Goal: Task Accomplishment & Management: Manage account settings

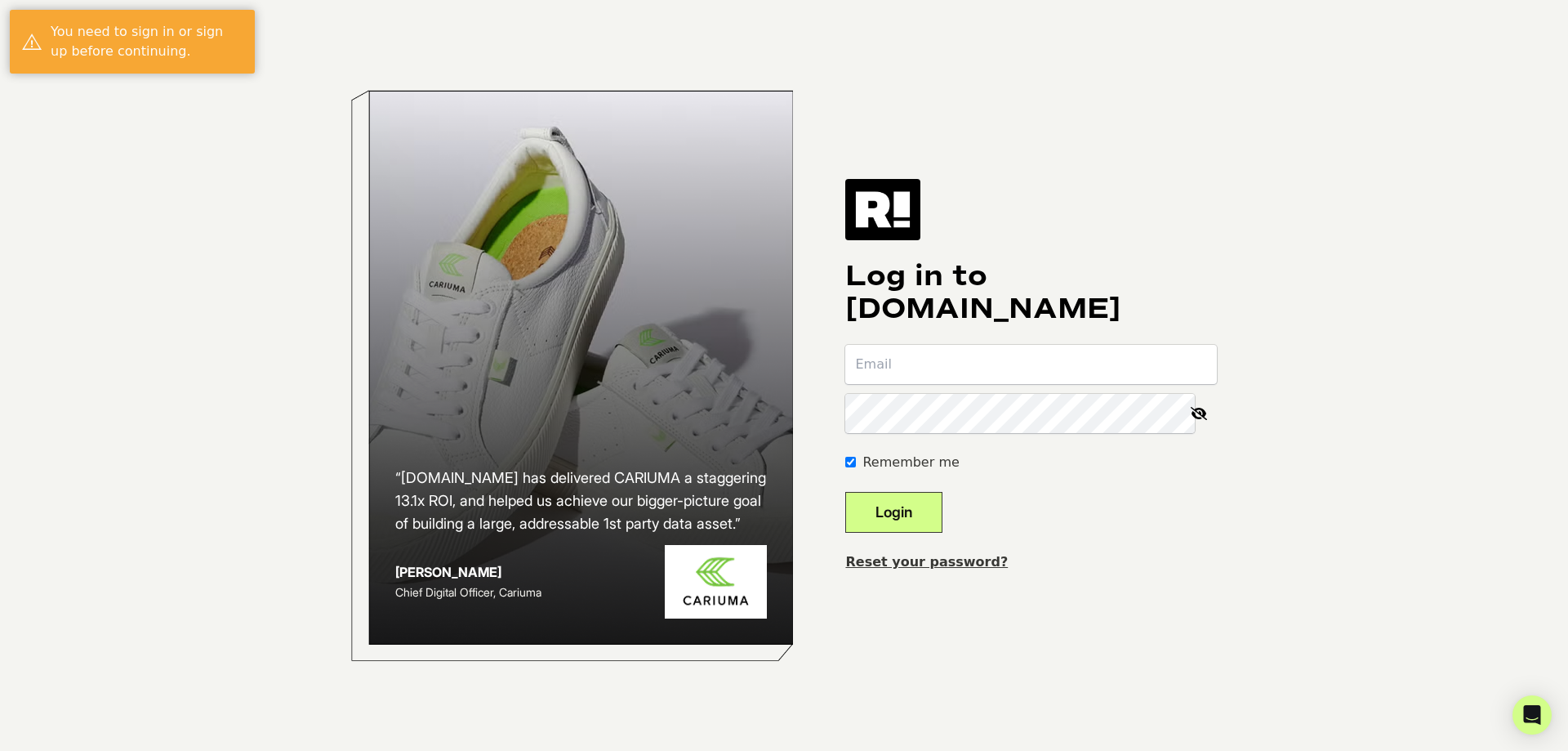
click at [0, 750] on nordpass-portal at bounding box center [0, 751] width 0 height 0
type input "[EMAIL_ADDRESS][DOMAIN_NAME]"
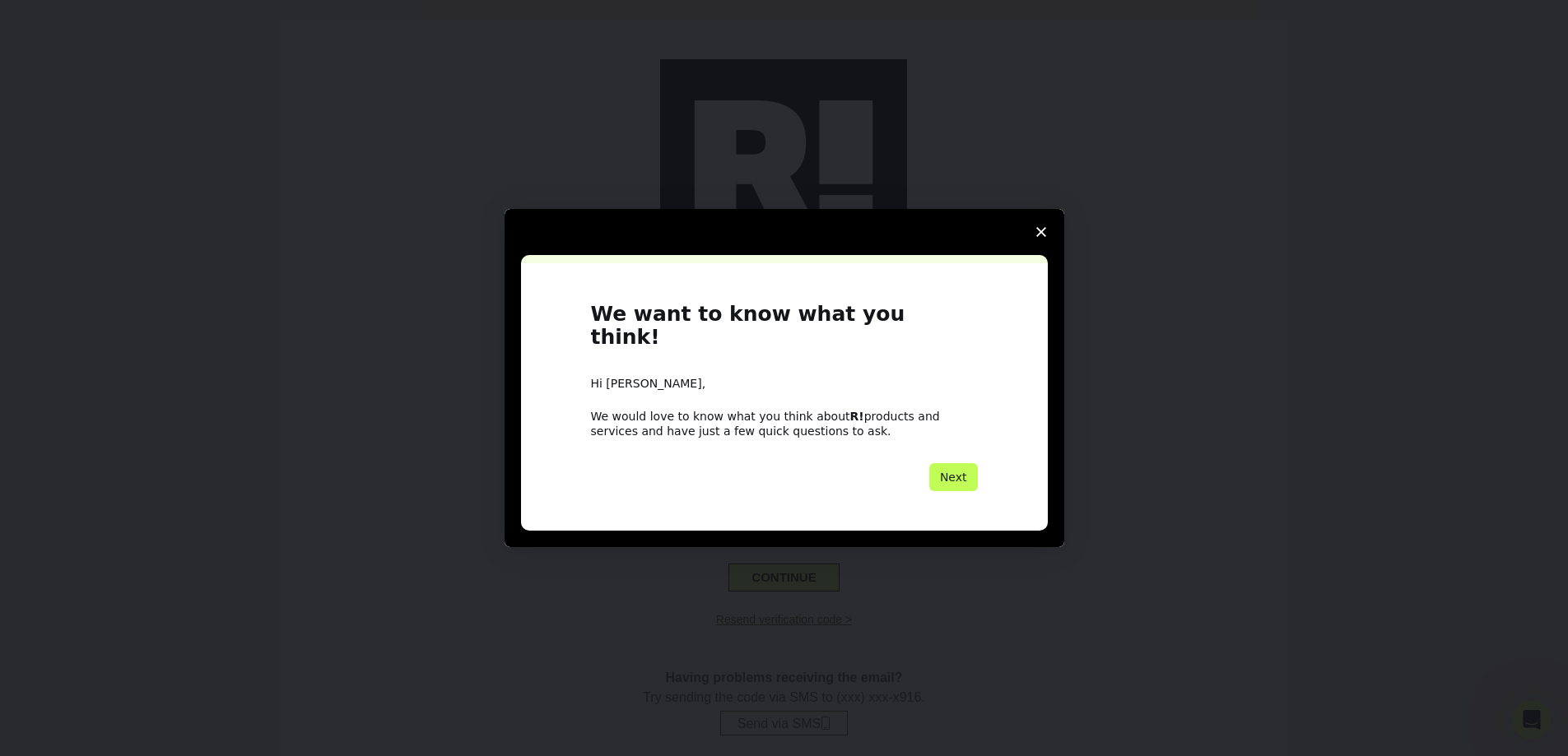
click at [970, 463] on button "Next" at bounding box center [953, 477] width 49 height 28
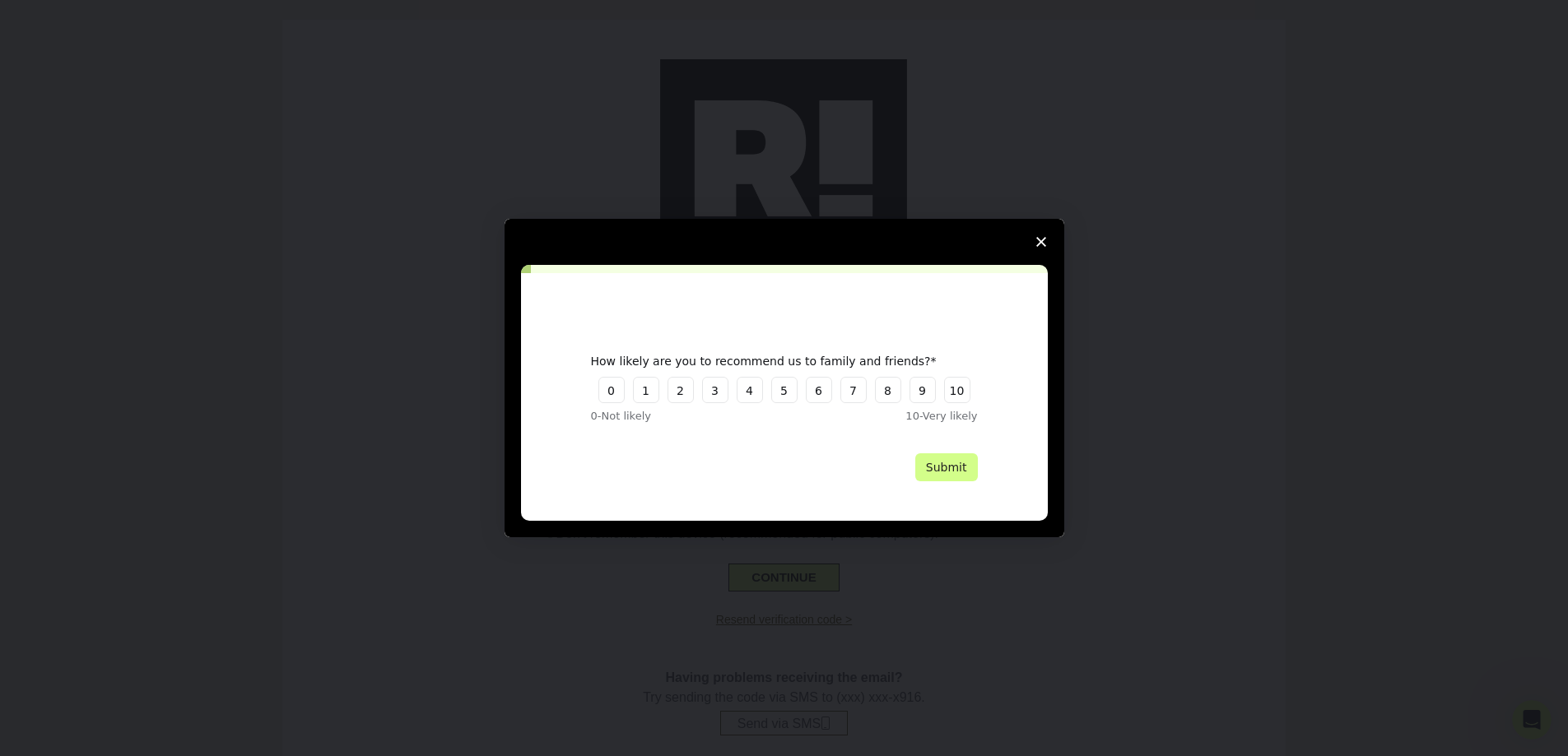
click at [1042, 241] on icon "Close survey" at bounding box center [1041, 241] width 10 height 10
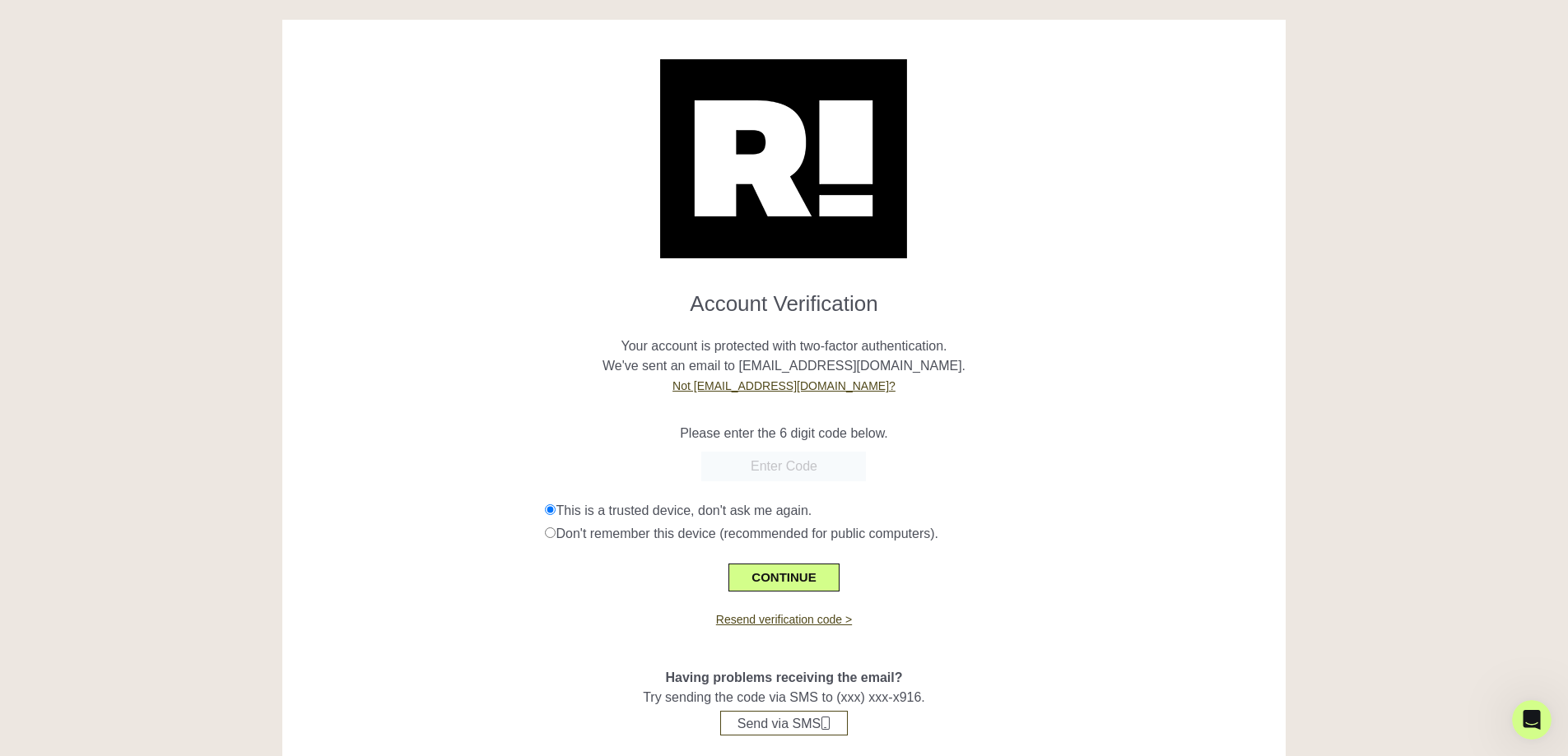
click at [777, 471] on input "text" at bounding box center [783, 466] width 164 height 30
paste input "419915"
type input "419915"
click at [788, 575] on button "CONTINUE" at bounding box center [783, 577] width 110 height 28
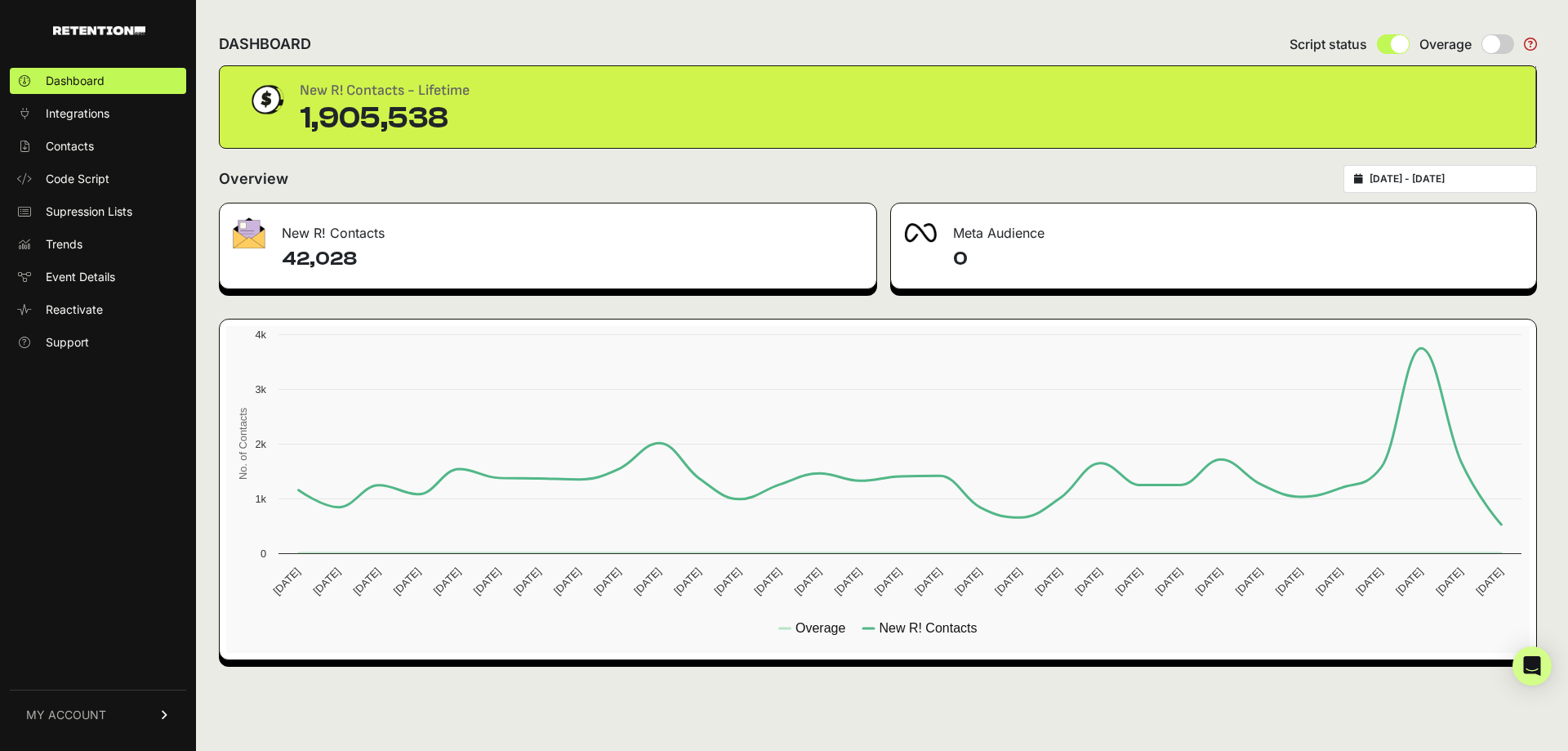
click at [78, 717] on span "MY ACCOUNT" at bounding box center [66, 715] width 80 height 17
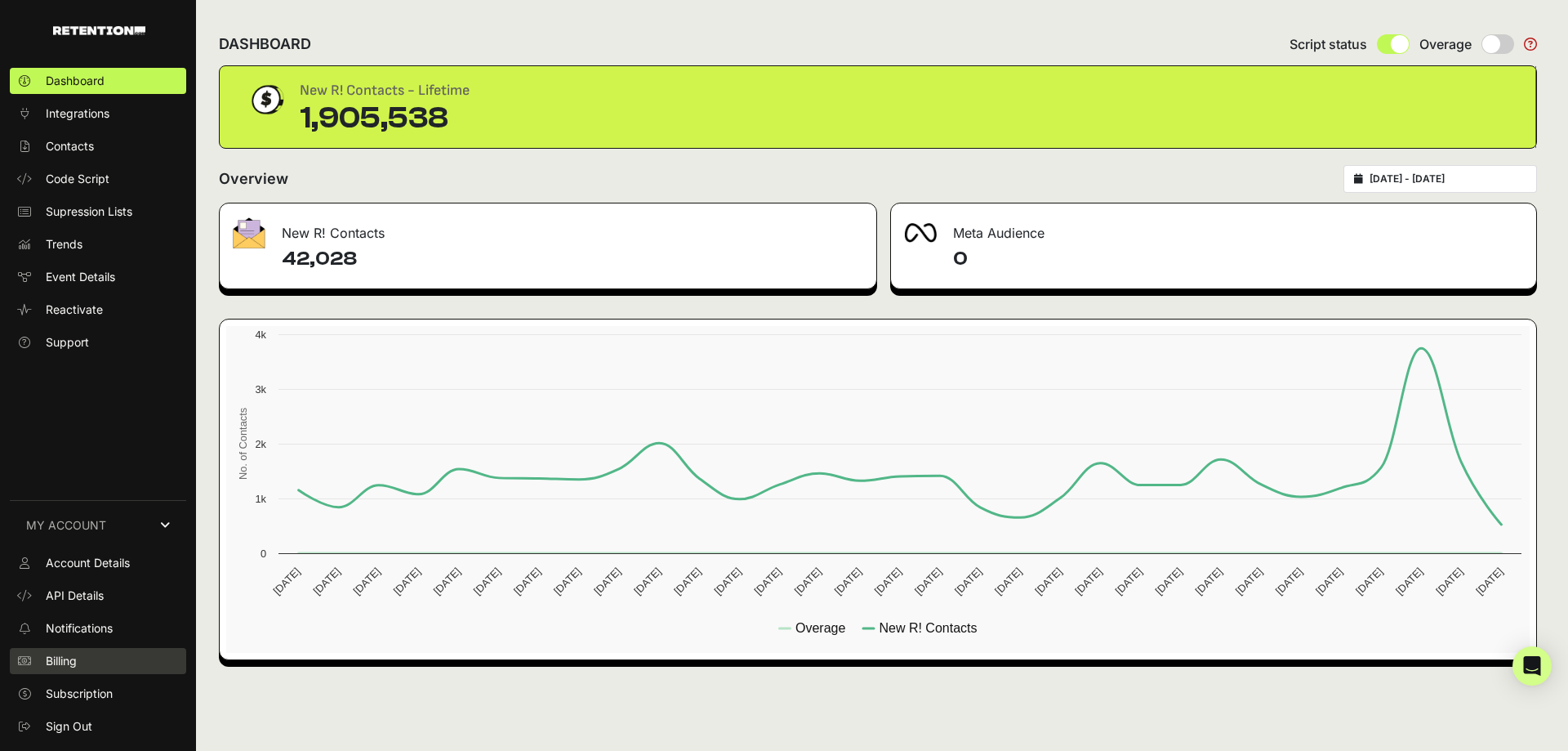
click at [70, 669] on link "Billing" at bounding box center [98, 661] width 177 height 27
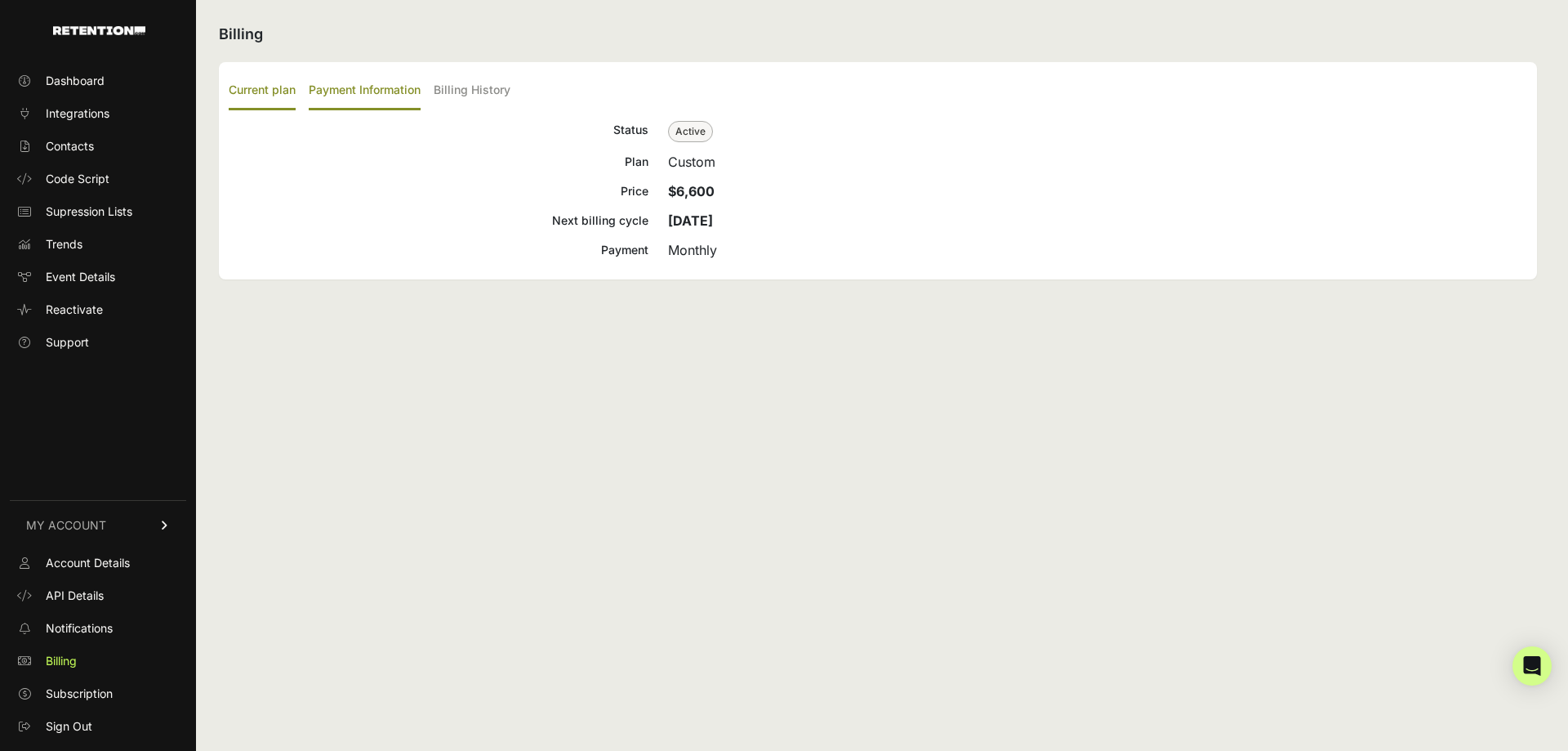
click at [373, 88] on label "Payment Information" at bounding box center [364, 90] width 112 height 38
click at [0, 0] on input "Payment Information" at bounding box center [0, 0] width 0 height 0
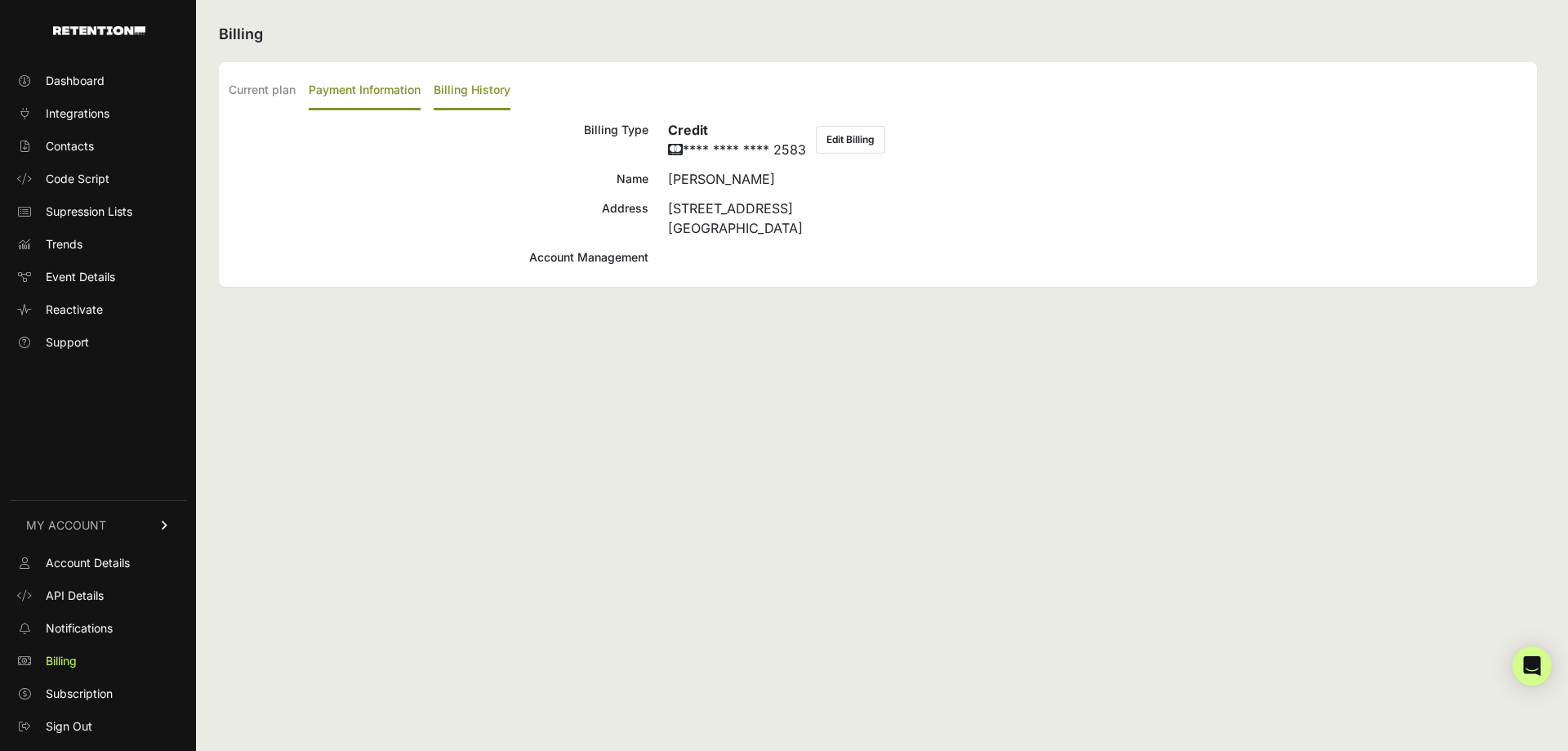
click at [511, 90] on label "Billing History" at bounding box center [472, 90] width 77 height 38
click at [0, 0] on input "Billing History" at bounding box center [0, 0] width 0 height 0
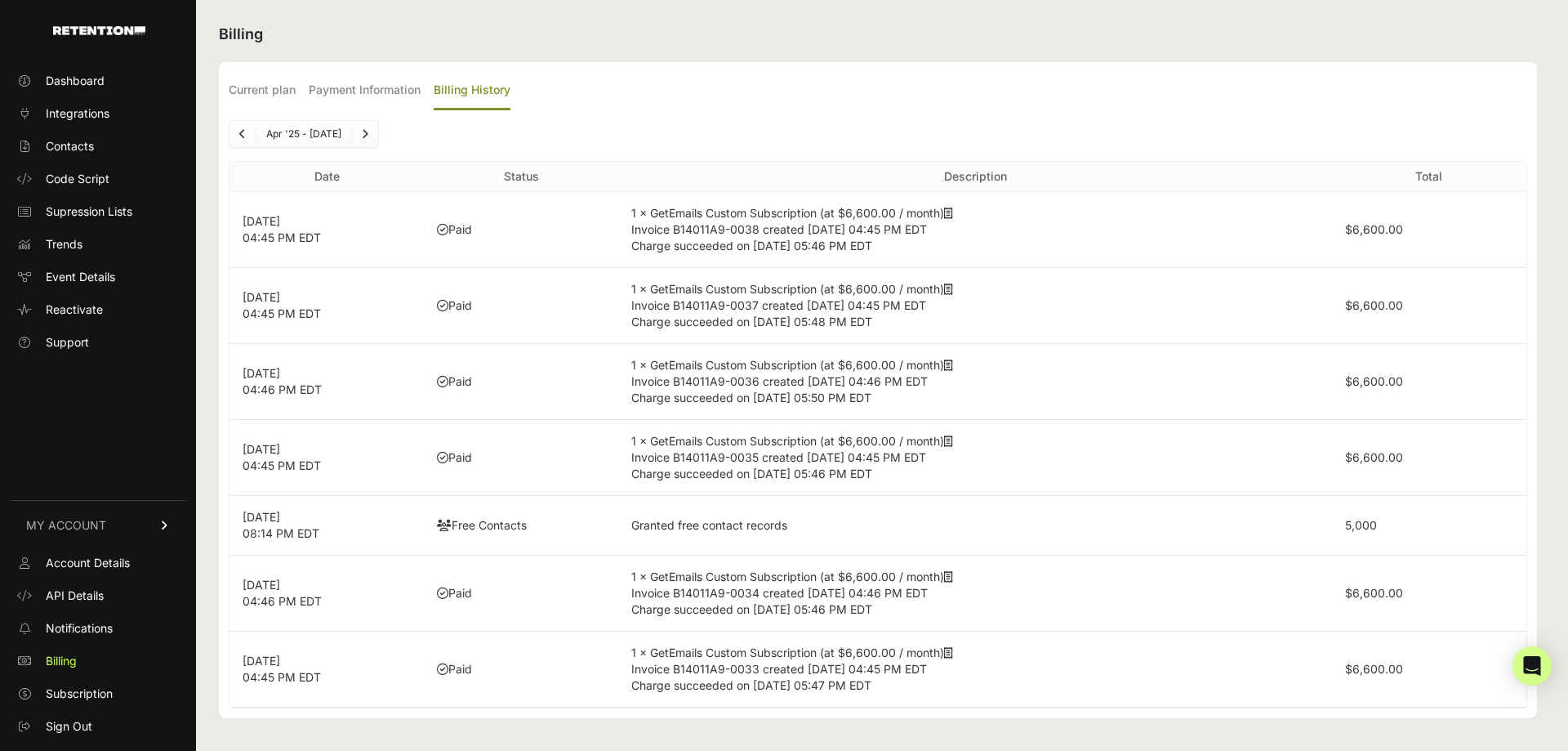
click at [950, 211] on icon at bounding box center [948, 213] width 9 height 12
